Goal: Task Accomplishment & Management: Use online tool/utility

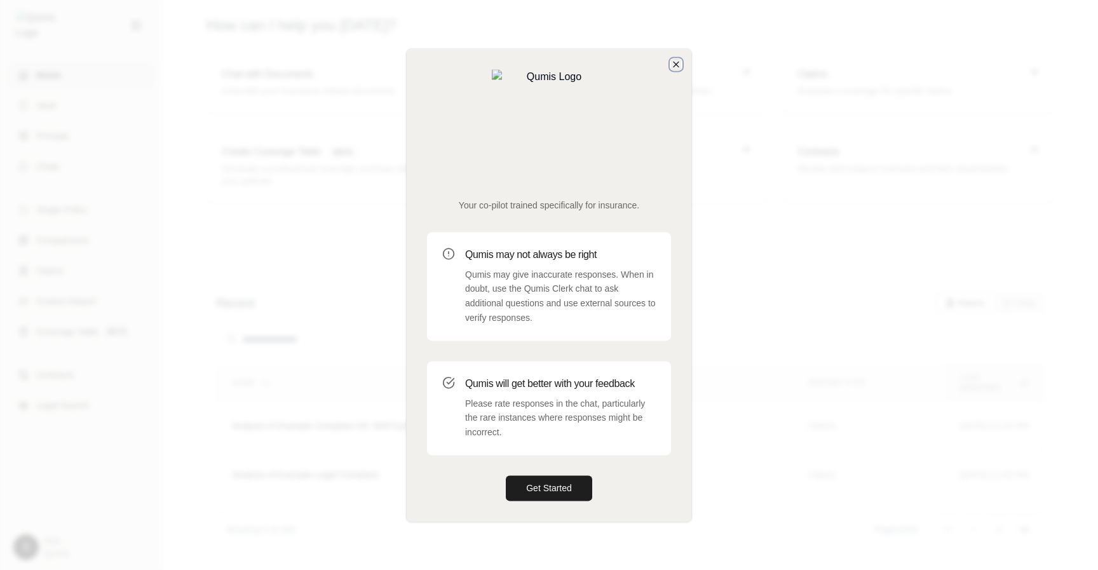
click at [672, 69] on icon "button" at bounding box center [676, 64] width 10 height 10
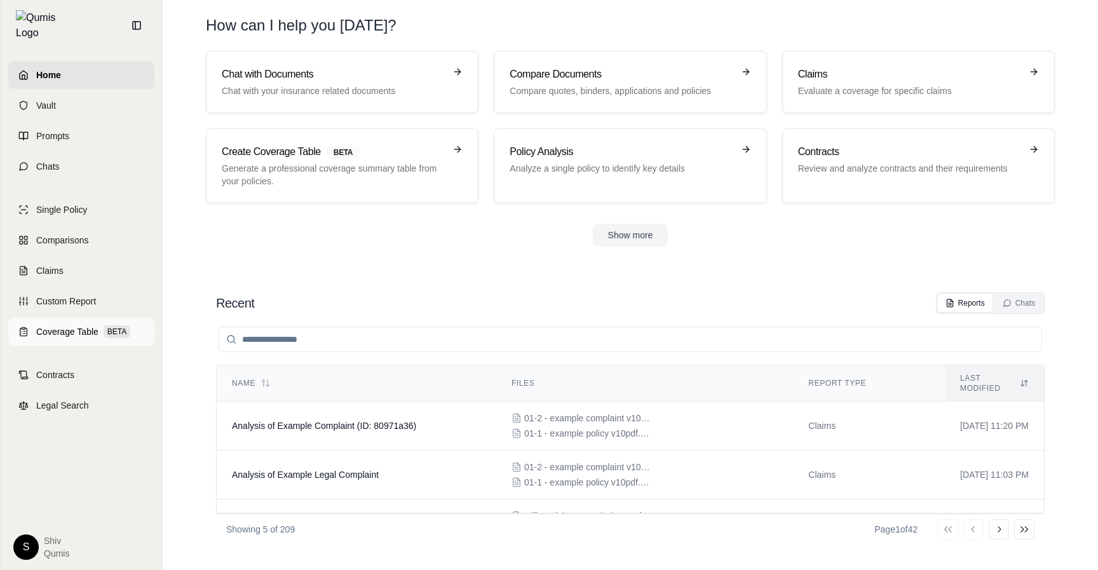
click at [72, 325] on span "Coverage Table" at bounding box center [67, 331] width 62 height 13
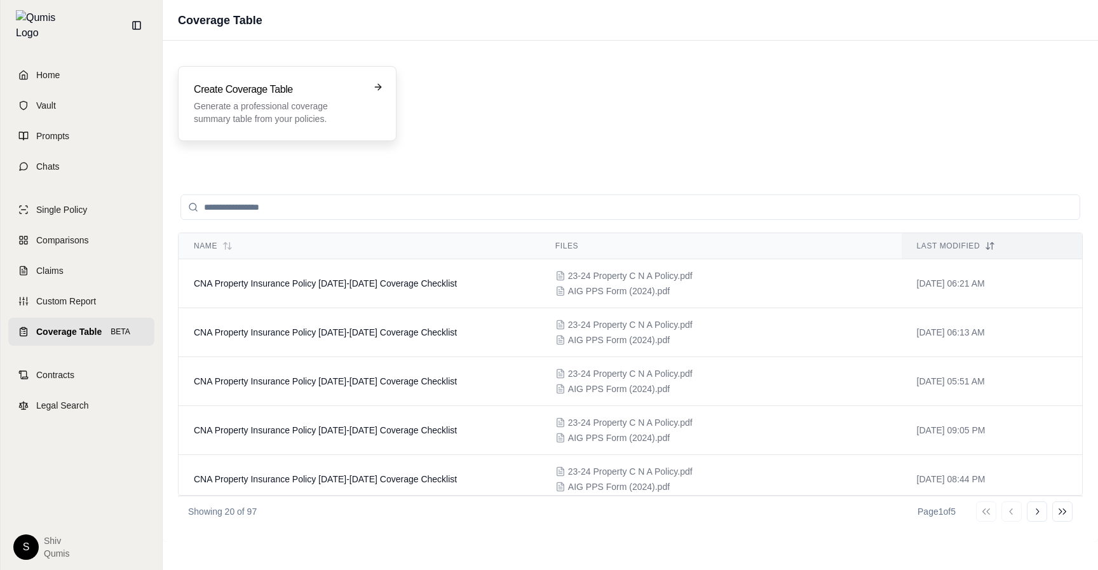
click at [323, 78] on div "Create Coverage Table Generate a professional coverage summary table from your …" at bounding box center [287, 103] width 219 height 75
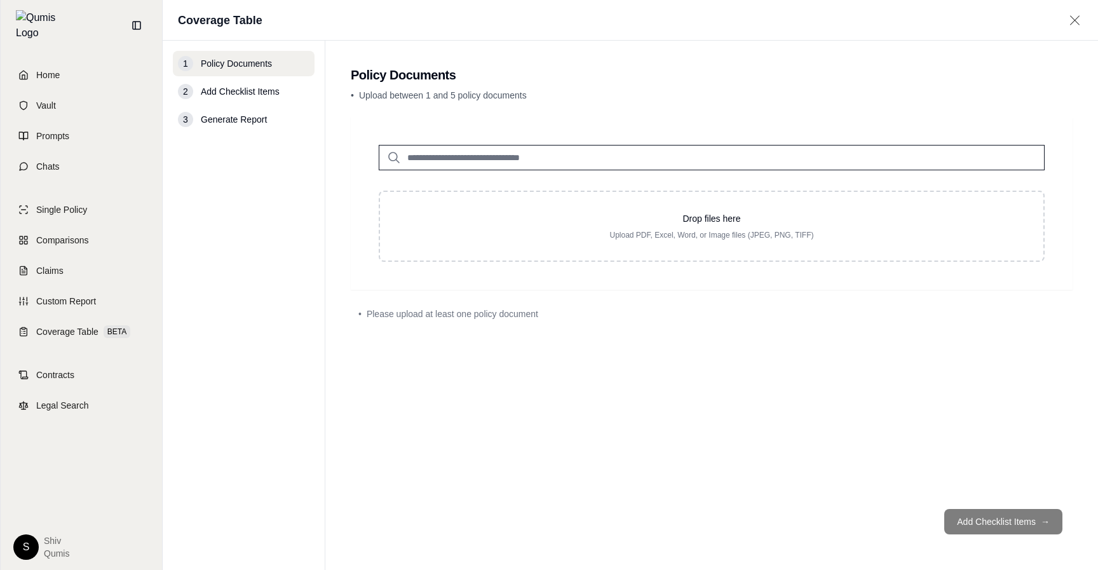
click at [454, 148] on input "search" at bounding box center [712, 157] width 666 height 25
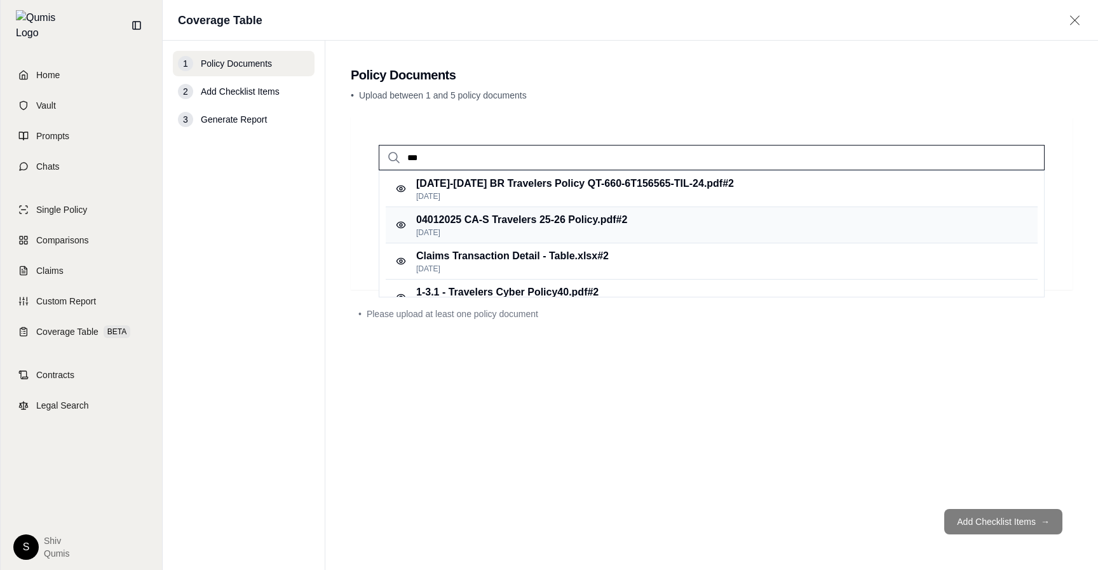
type input "***"
click at [575, 233] on p "[DATE]" at bounding box center [521, 233] width 211 height 10
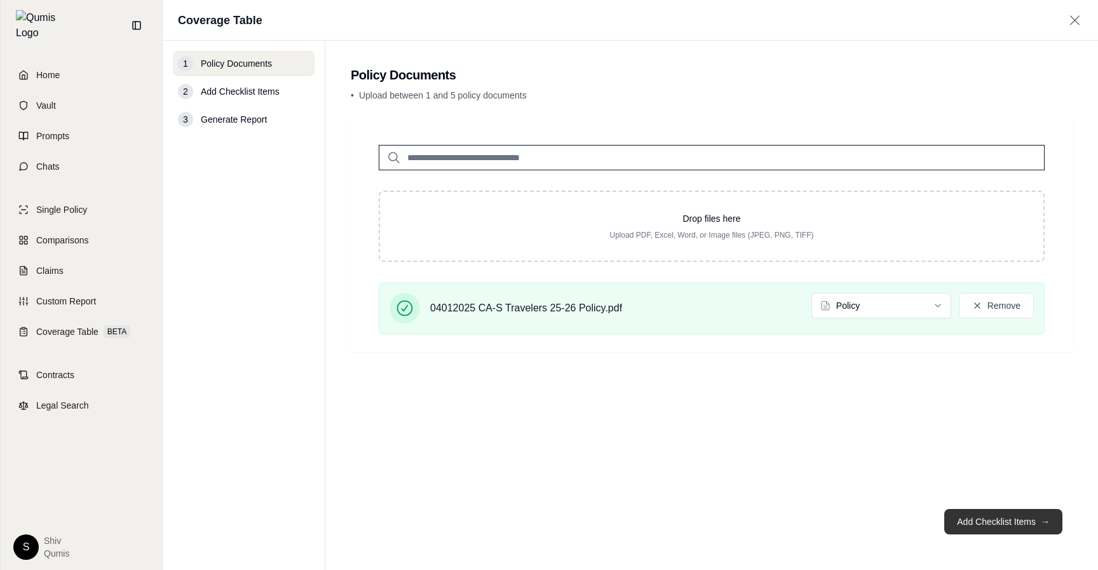
click at [997, 518] on button "Add Checklist Items →" at bounding box center [1004, 521] width 118 height 25
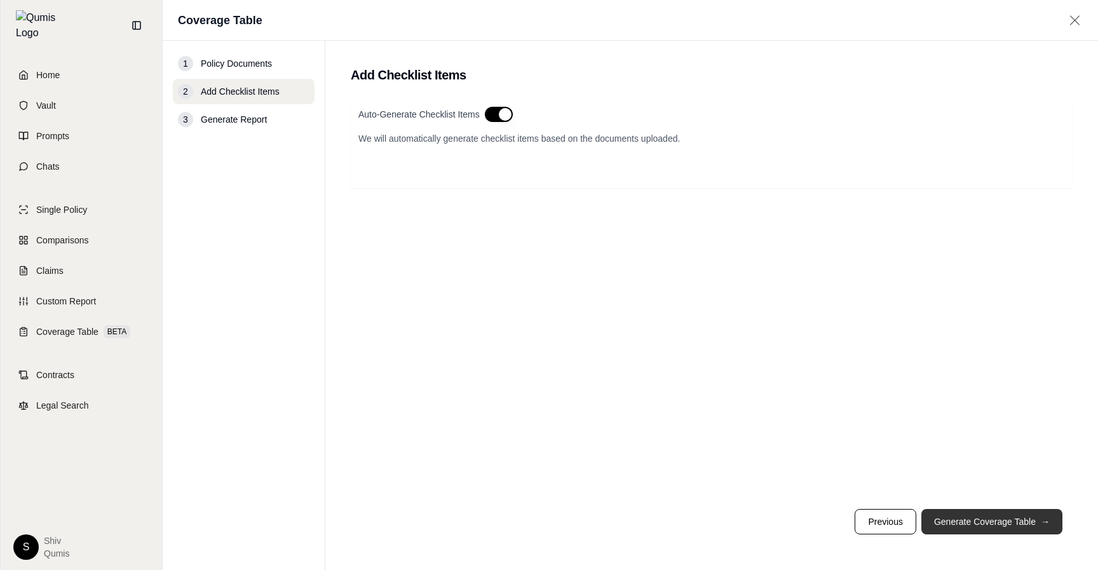
click at [997, 518] on button "Generate Coverage Table →" at bounding box center [992, 521] width 141 height 25
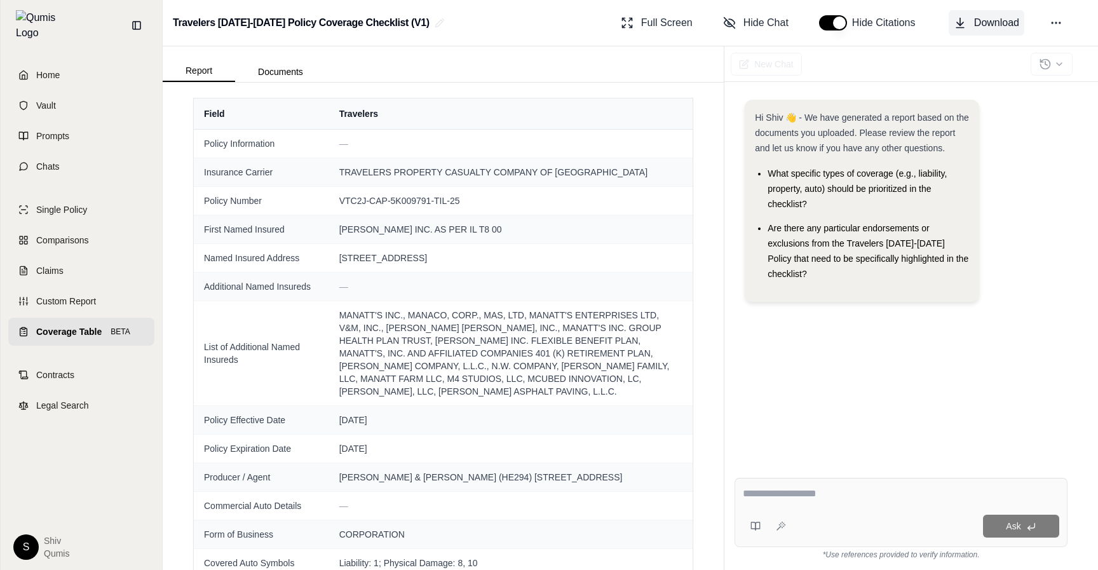
click at [977, 22] on span "Download" at bounding box center [996, 22] width 45 height 15
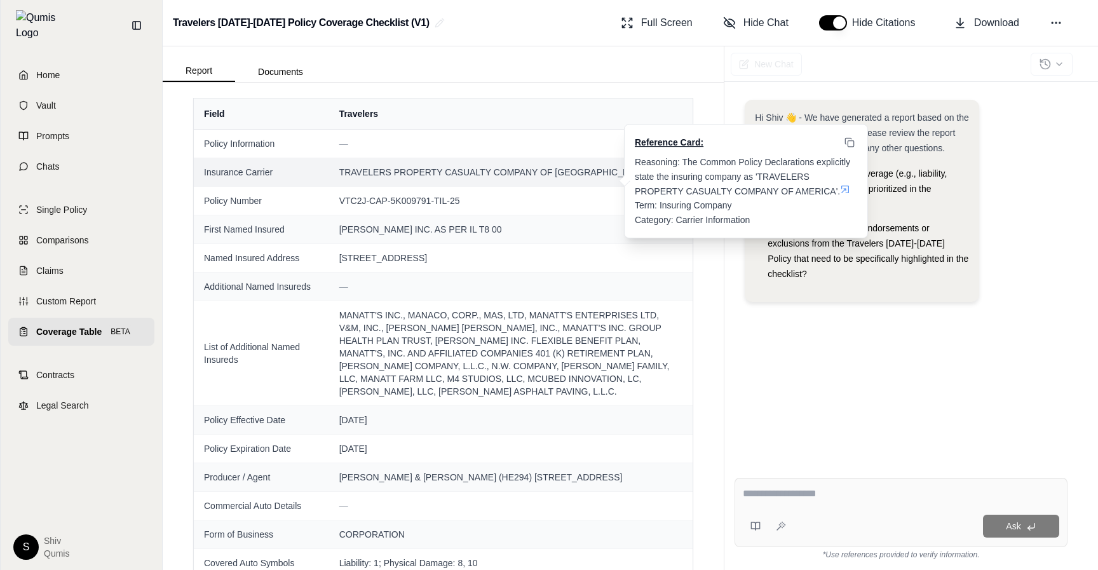
click at [603, 170] on span "TRAVELERS PROPERTY CASUALTY COMPANY OF [GEOGRAPHIC_DATA]" at bounding box center [511, 172] width 344 height 13
